Goal: Ask a question

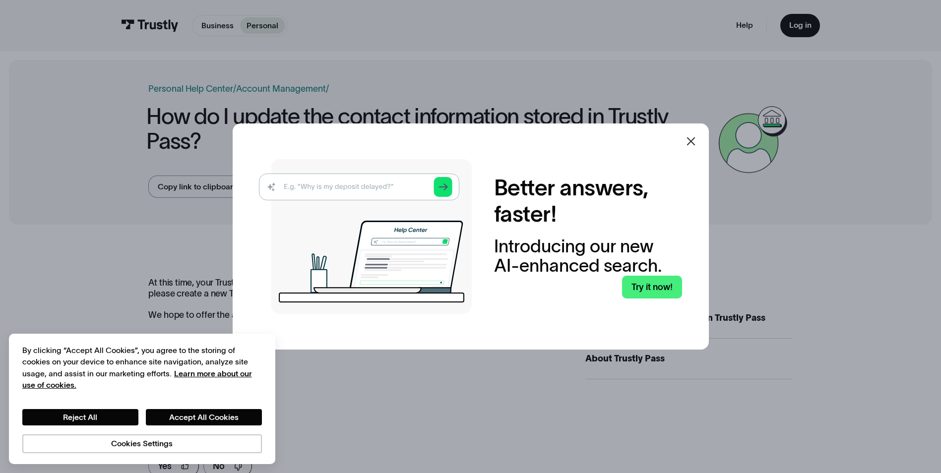
click at [696, 137] on icon at bounding box center [691, 141] width 12 height 12
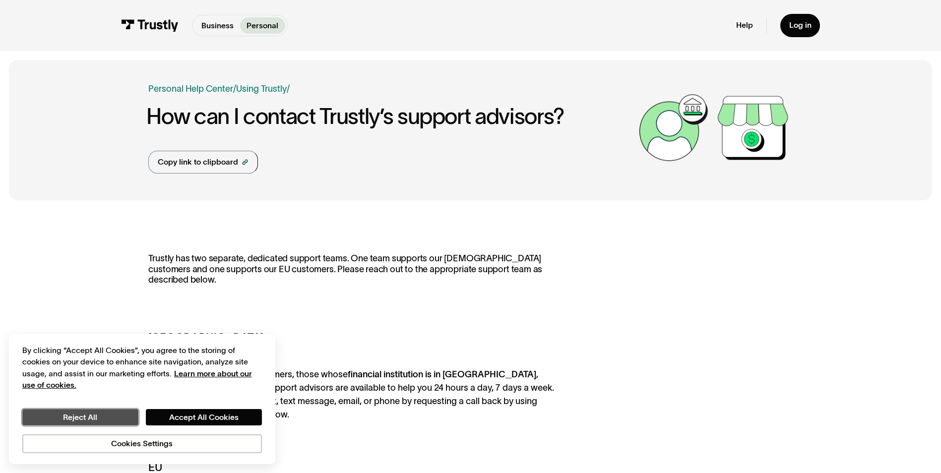
click at [110, 413] on button "Reject All" at bounding box center [80, 417] width 116 height 17
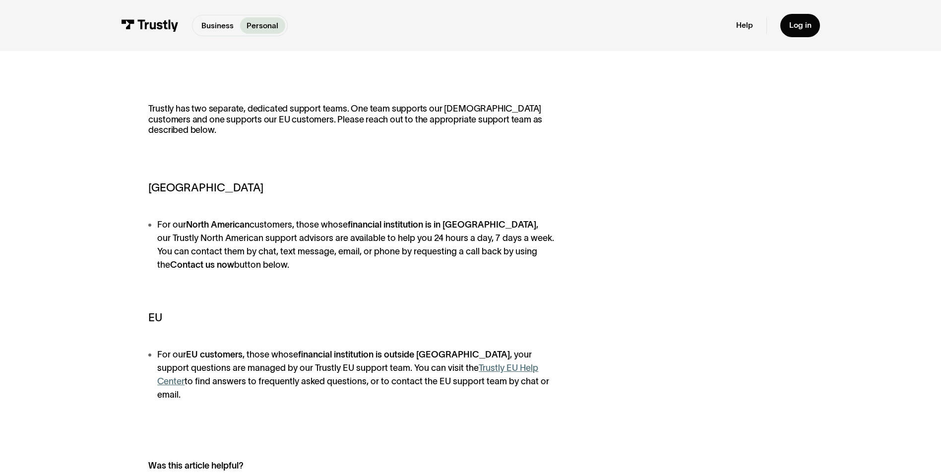
scroll to position [149, 0]
click at [168, 231] on li "For our [DEMOGRAPHIC_DATA] customers, those whose financial institution is in […" at bounding box center [355, 245] width 415 height 53
drag, startPoint x: 168, startPoint y: 231, endPoint x: 202, endPoint y: 259, distance: 44.8
click at [203, 259] on li "For our North American customers, those whose financial institution is in North…" at bounding box center [355, 245] width 415 height 53
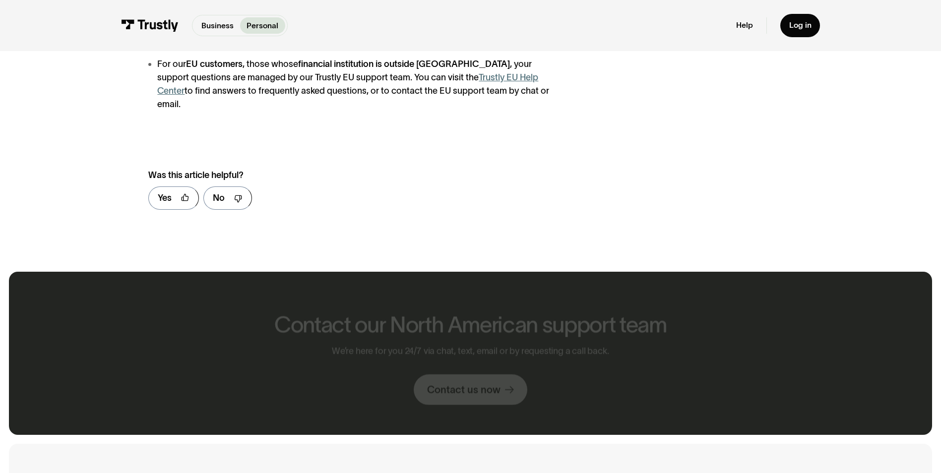
scroll to position [447, 0]
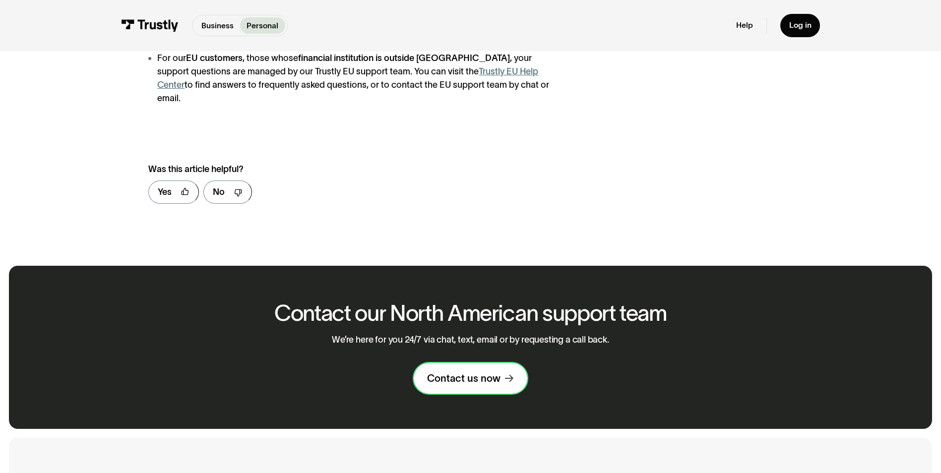
click at [453, 372] on div "Contact us now" at bounding box center [463, 378] width 73 height 13
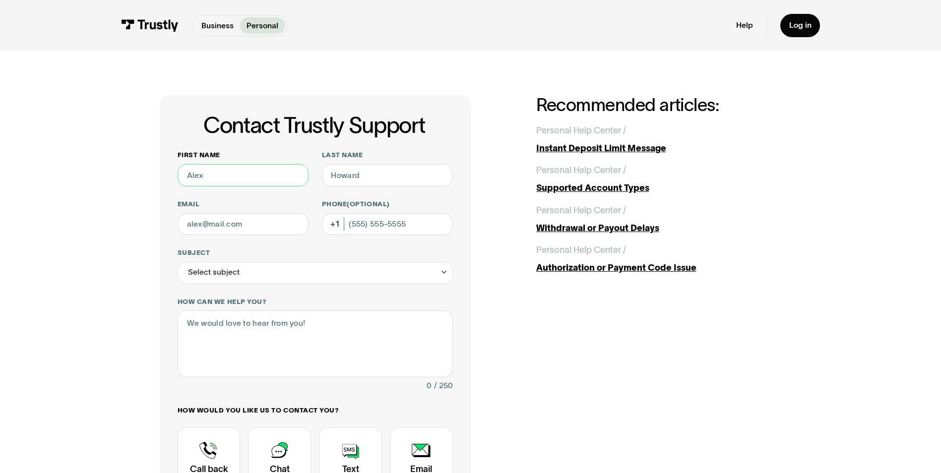
click at [248, 175] on input "First name" at bounding box center [243, 175] width 131 height 22
type input "Anton"
type input "Clemens"
type input "antonfclemens@yahoo.com"
type input "(760) 917-0526"
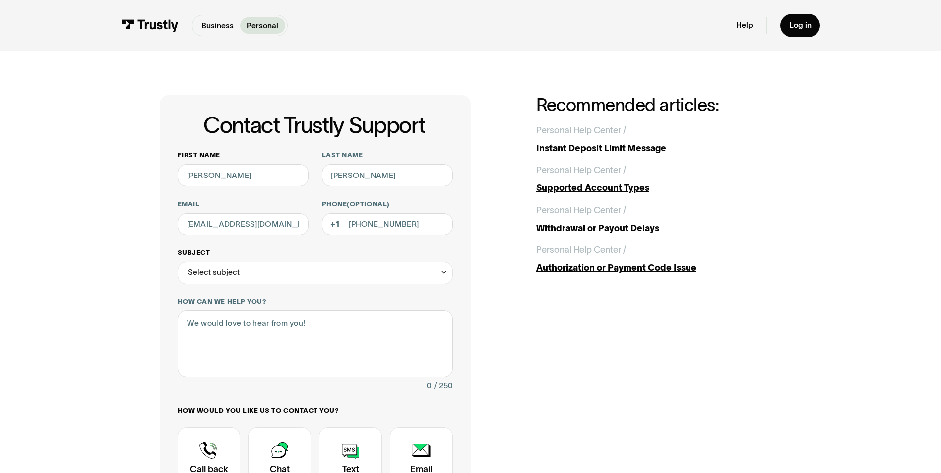
click at [302, 270] on div "Select subject" at bounding box center [315, 273] width 275 height 22
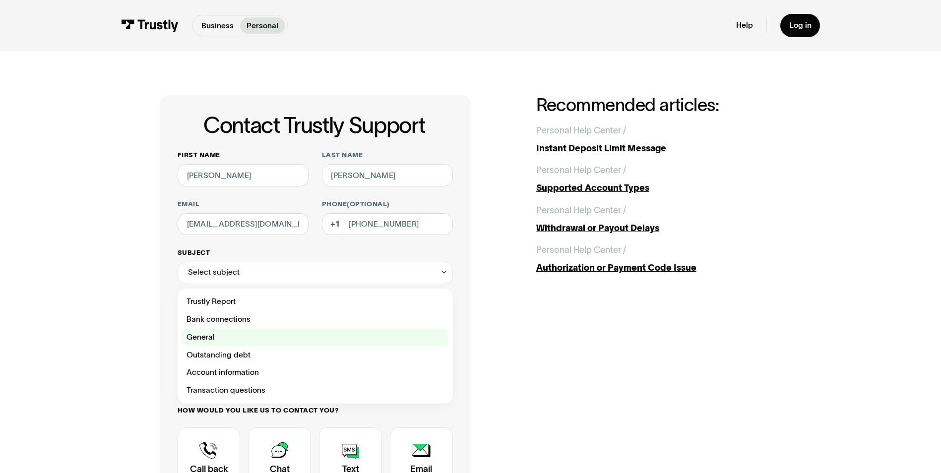
click at [240, 337] on div "Contact Trustly Support" at bounding box center [315, 337] width 266 height 18
type input "*******"
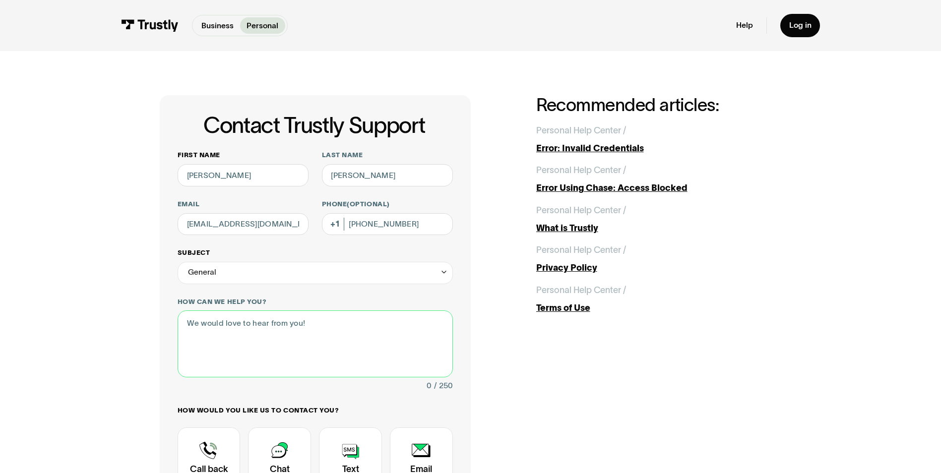
click at [240, 337] on textarea "How can we help you?" at bounding box center [315, 344] width 275 height 66
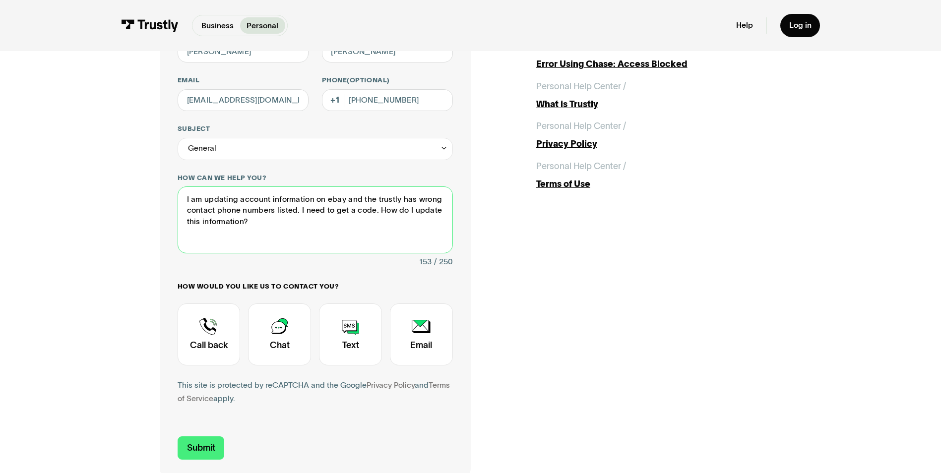
scroll to position [149, 0]
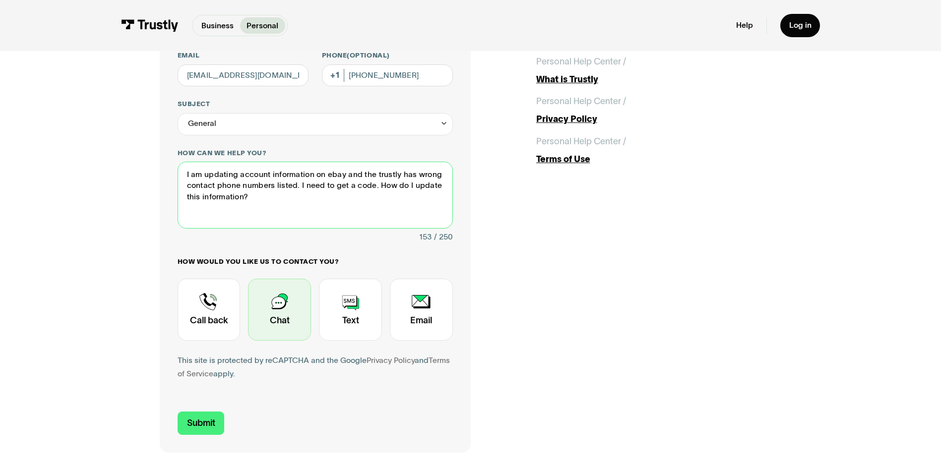
type textarea "I am updating account information on ebay and the trustly has wrong contact pho…"
click at [281, 297] on div "Contact Trustly Support" at bounding box center [279, 310] width 63 height 62
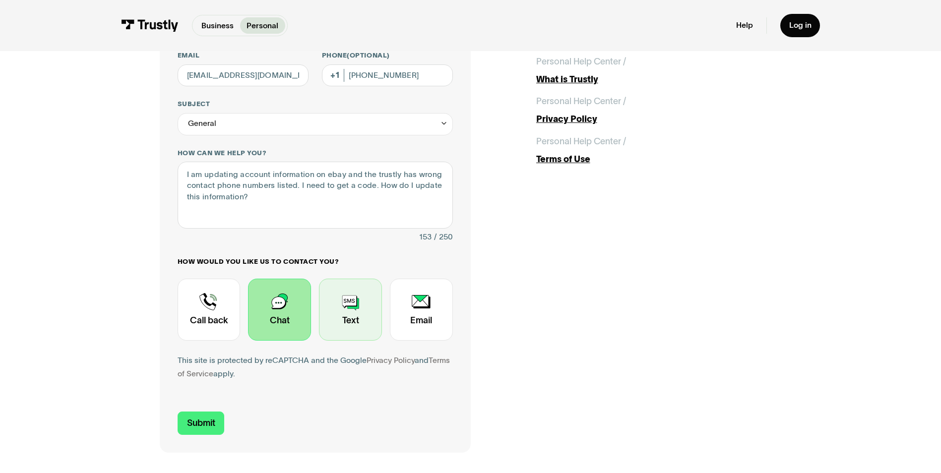
click at [353, 323] on div "Contact Trustly Support" at bounding box center [350, 310] width 63 height 62
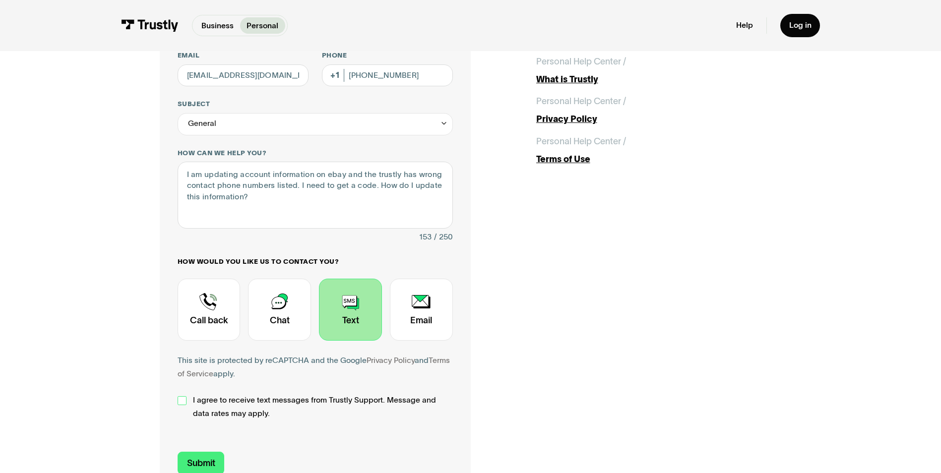
click at [185, 405] on div "Contact Trustly Support" at bounding box center [182, 400] width 9 height 9
click at [190, 465] on input "Submit" at bounding box center [201, 463] width 47 height 23
type input "+17609170526"
